Goal: Information Seeking & Learning: Learn about a topic

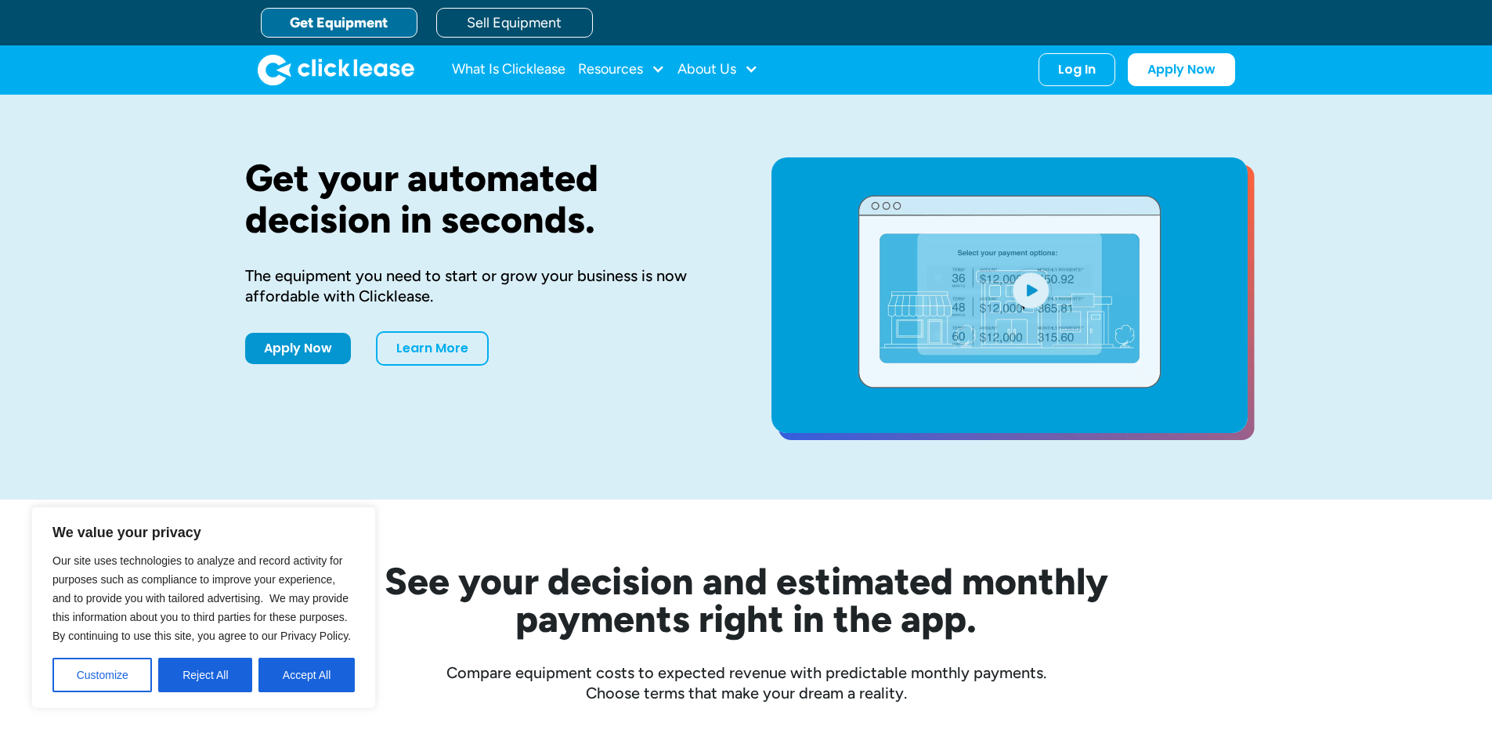
click at [368, 33] on link "Get Equipment" at bounding box center [339, 23] width 157 height 30
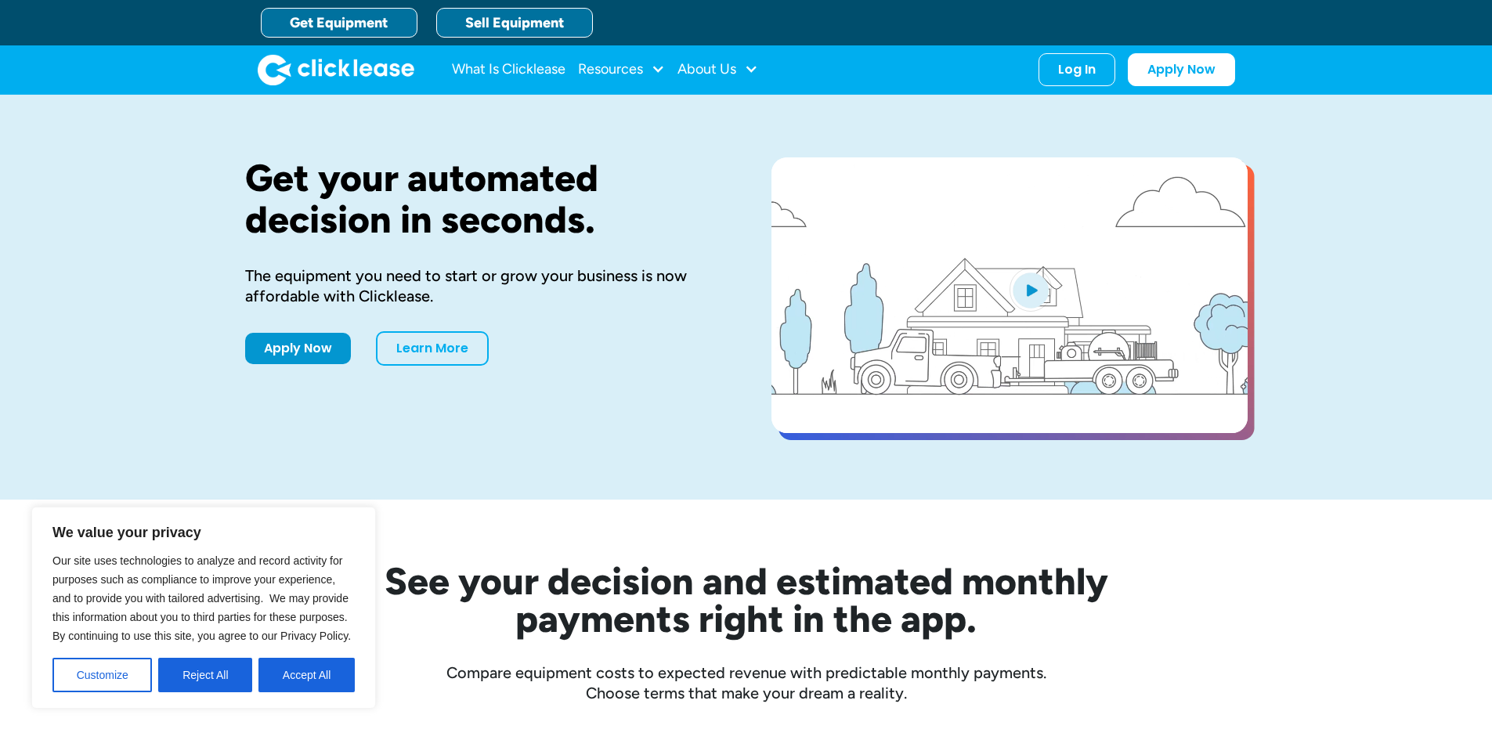
click at [532, 25] on link "Sell Equipment" at bounding box center [514, 23] width 157 height 30
